Goal: Browse casually: Explore the website without a specific task or goal

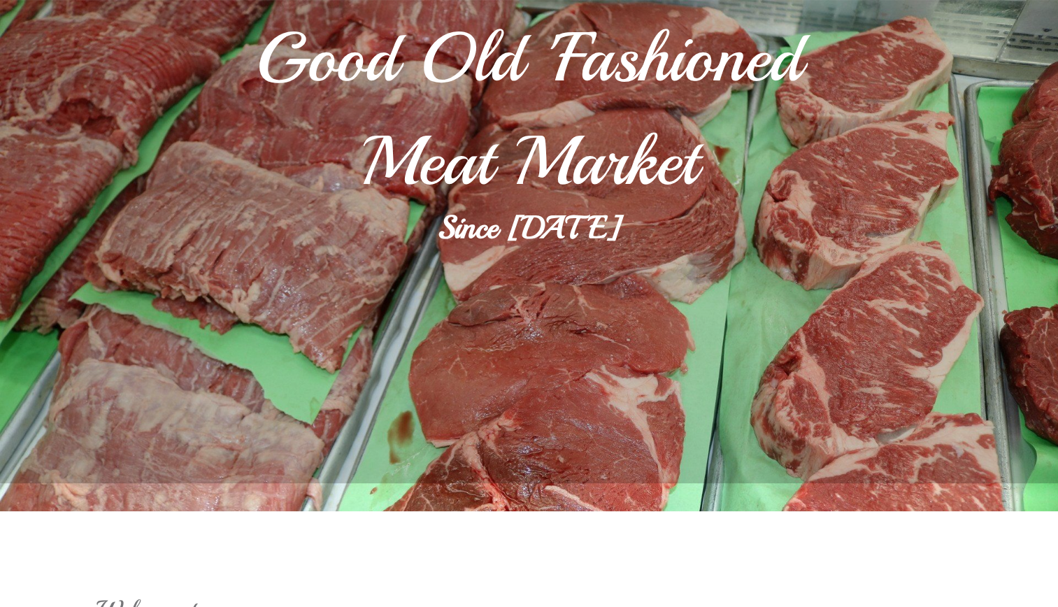
scroll to position [70, 0]
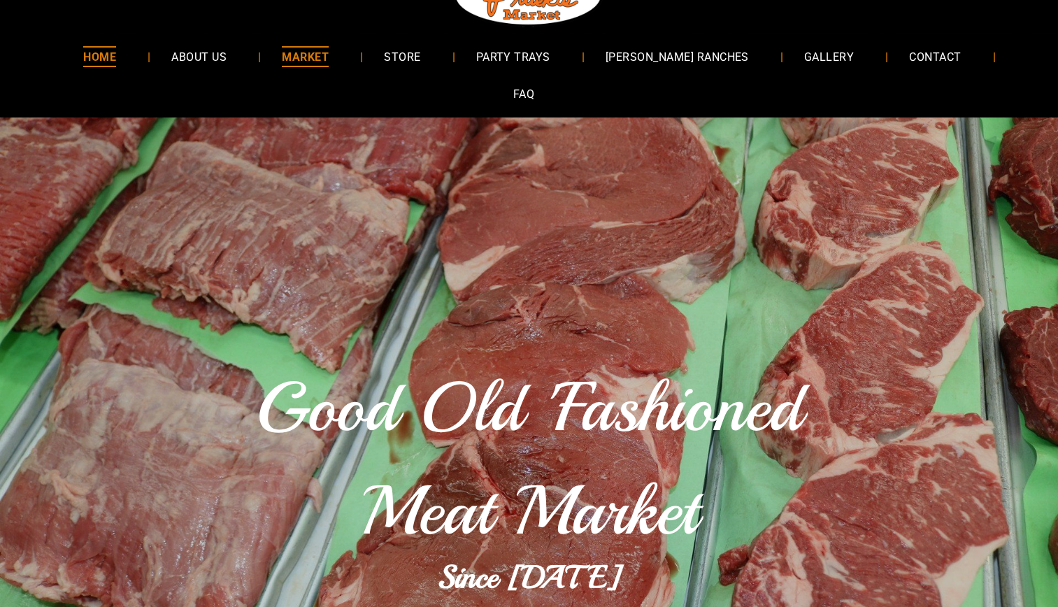
click at [303, 50] on span "MARKET" at bounding box center [305, 56] width 47 height 20
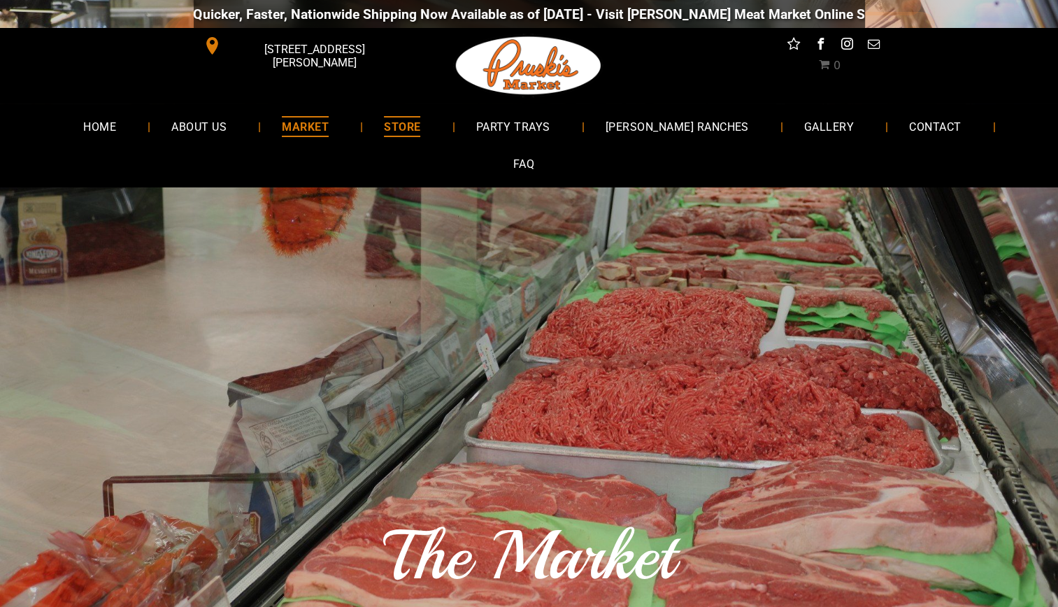
click at [391, 129] on span "STORE" at bounding box center [402, 126] width 36 height 20
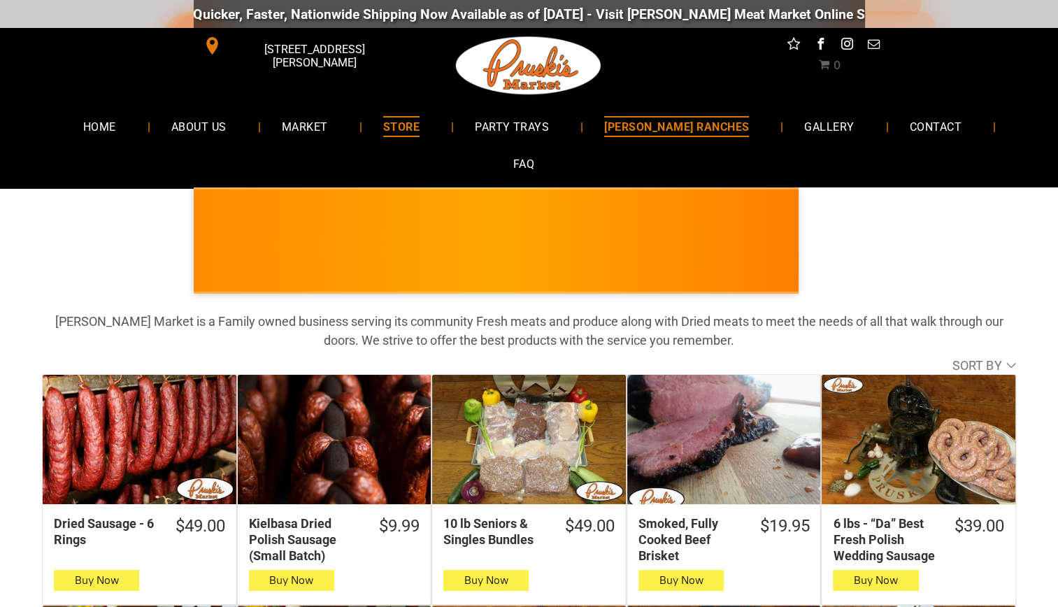
click at [620, 116] on span "[PERSON_NAME] RANCHES" at bounding box center [676, 126] width 145 height 20
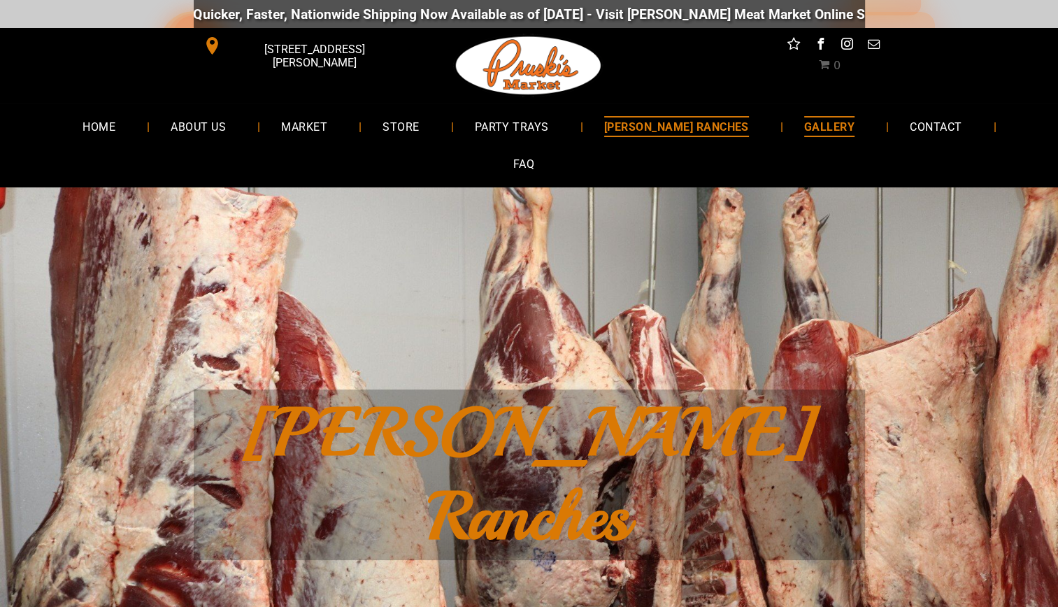
click at [804, 120] on span "GALLERY" at bounding box center [829, 126] width 50 height 20
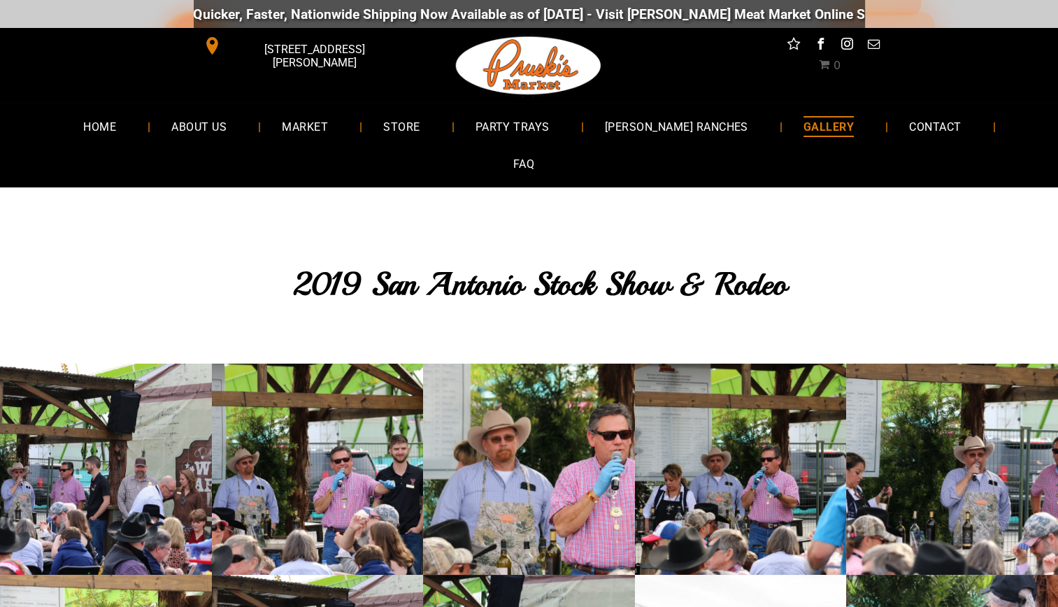
scroll to position [350, 0]
